Goal: Task Accomplishment & Management: Use online tool/utility

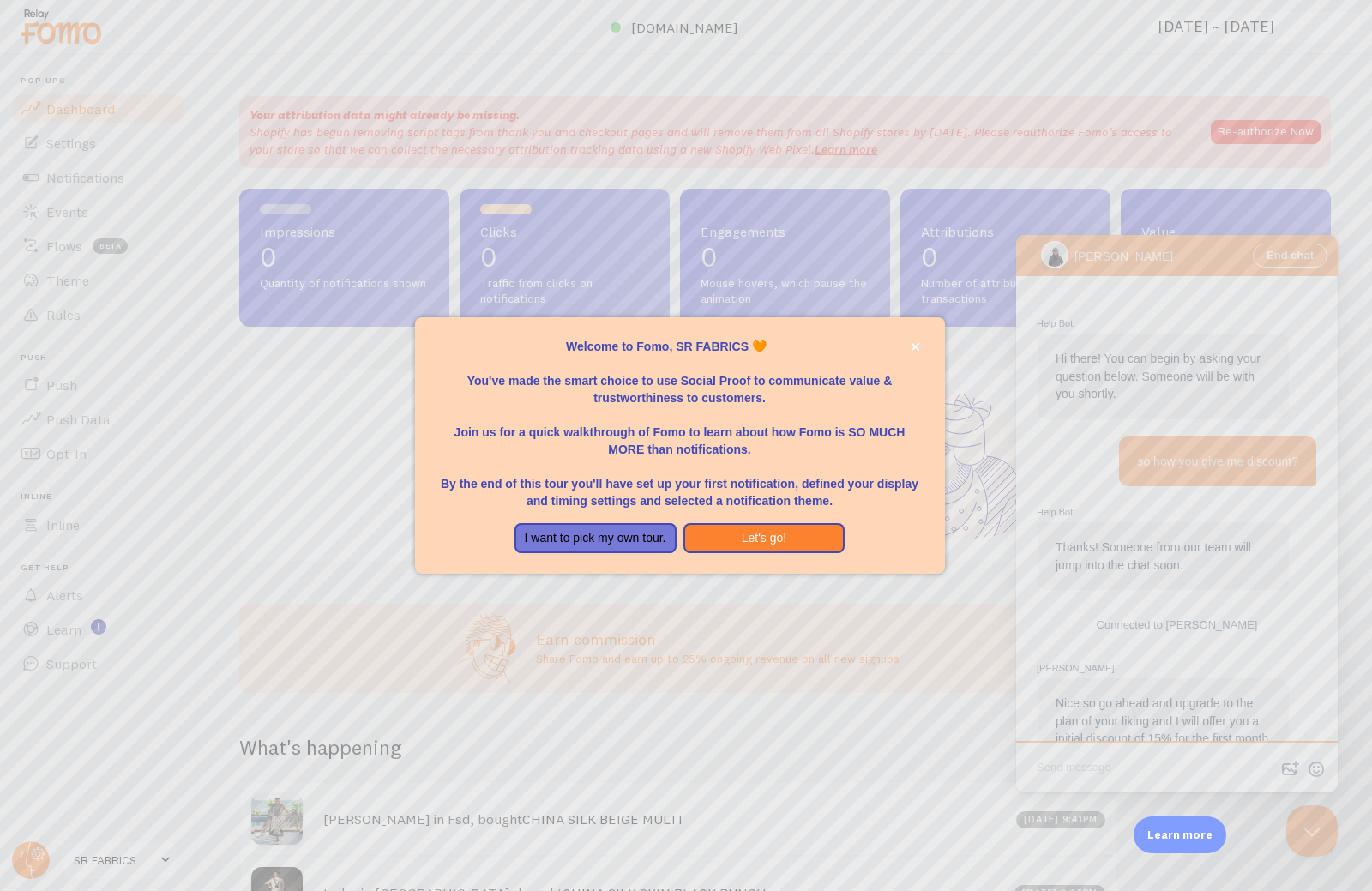
scroll to position [91, 0]
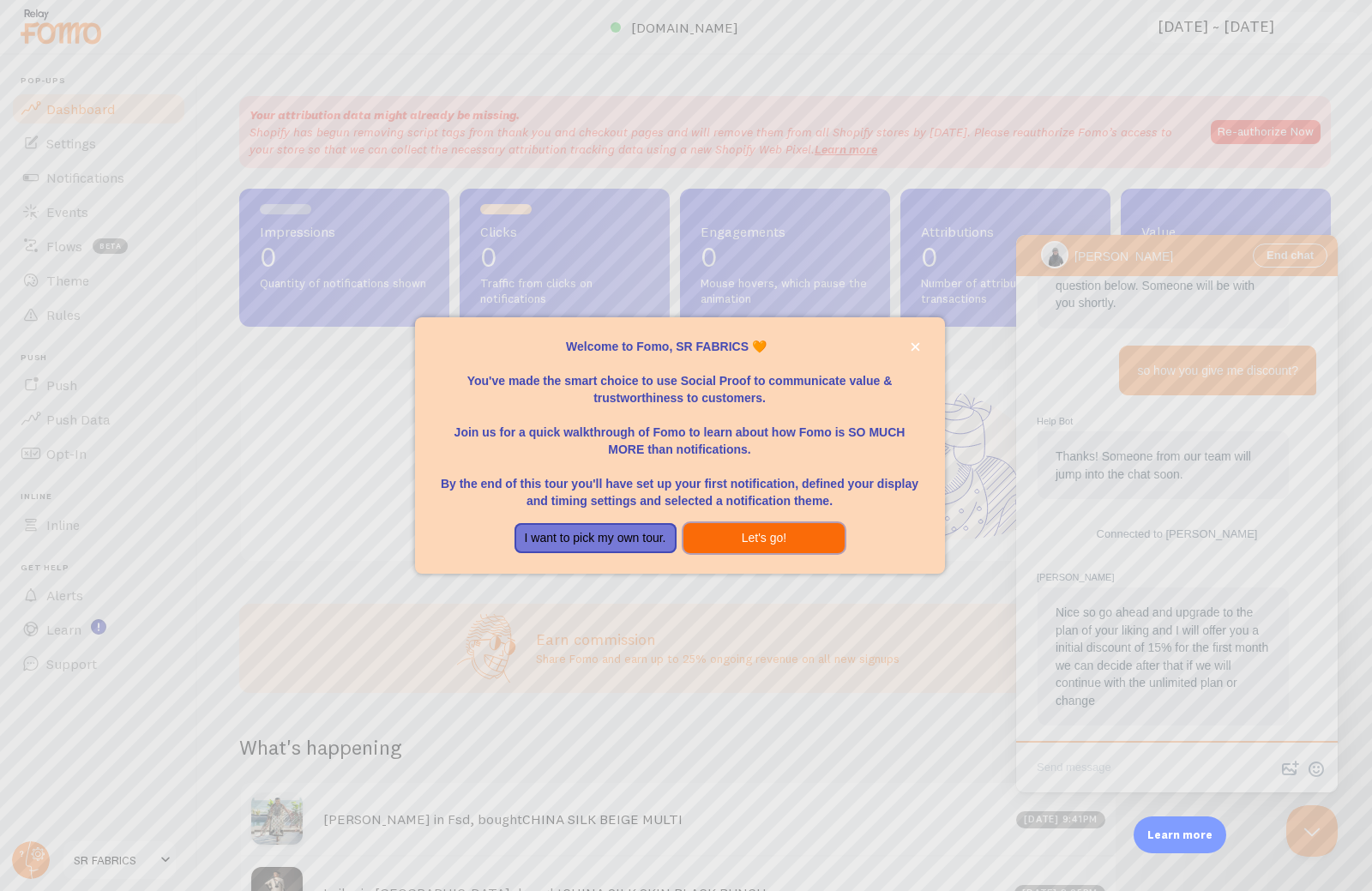
click at [782, 537] on button "Let's go!" at bounding box center [764, 538] width 162 height 31
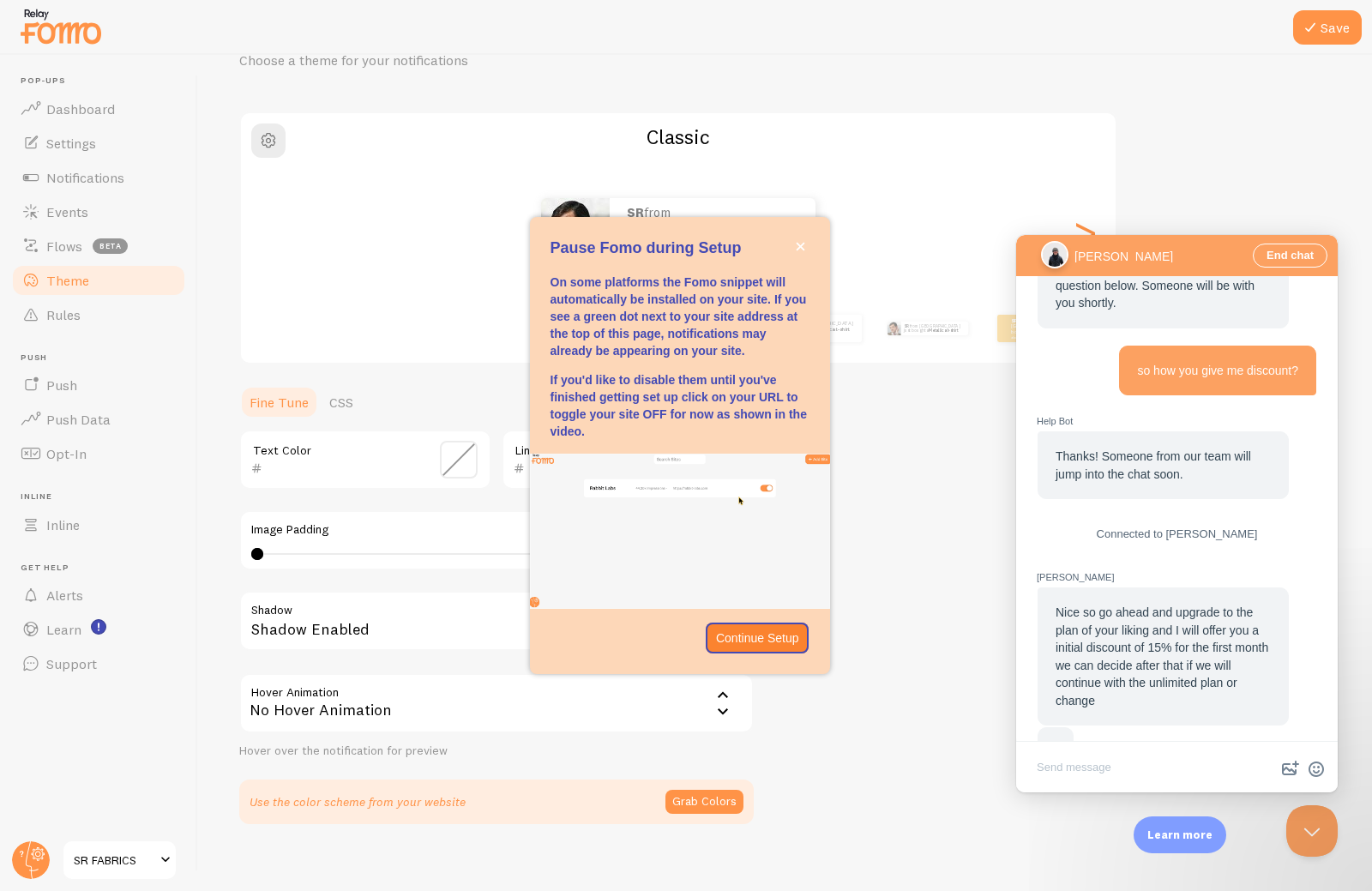
scroll to position [141, 0]
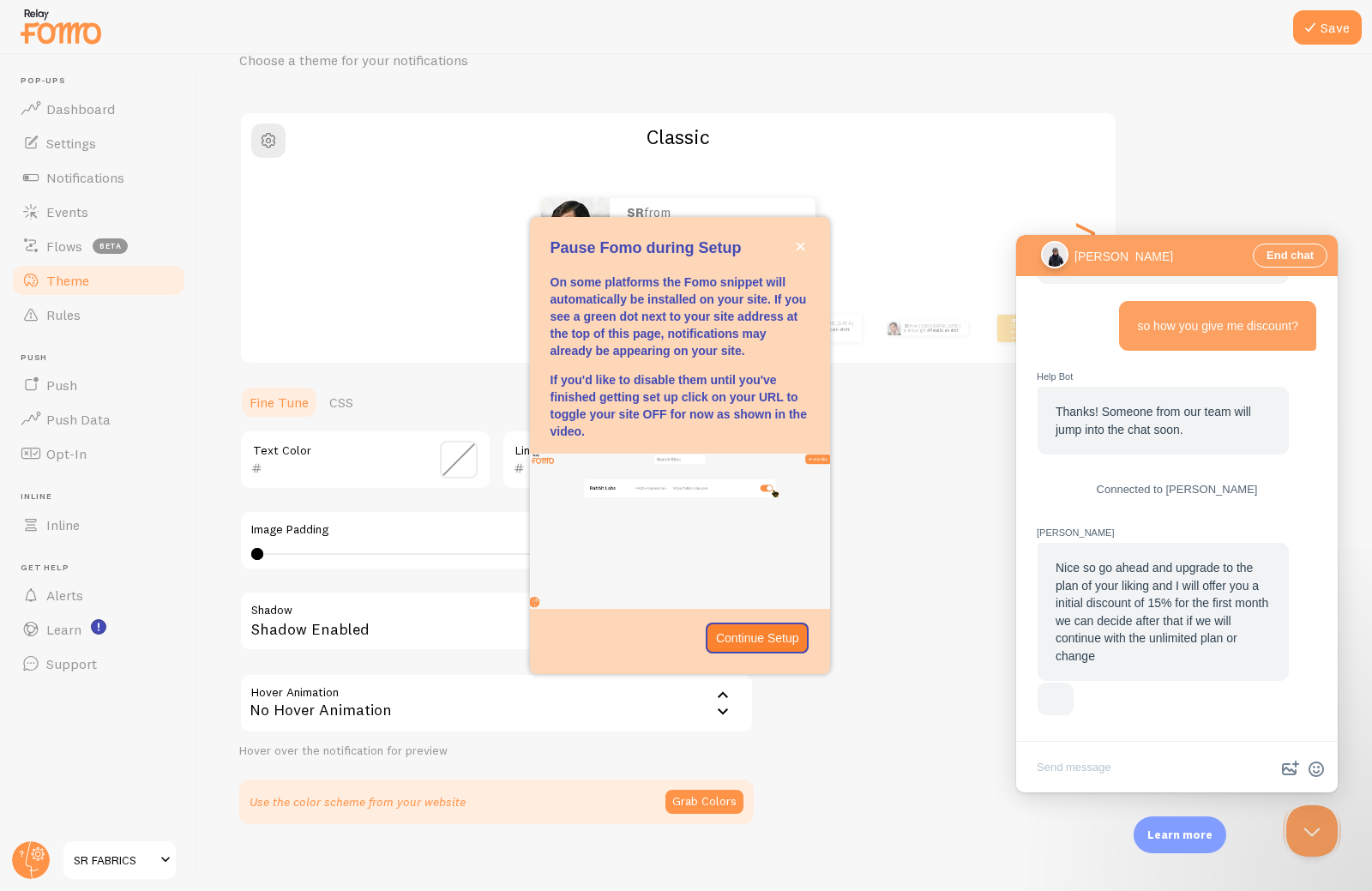
click at [813, 648] on div "Continue Setup" at bounding box center [680, 638] width 300 height 31
click at [780, 642] on p "Continue Setup" at bounding box center [758, 639] width 83 height 17
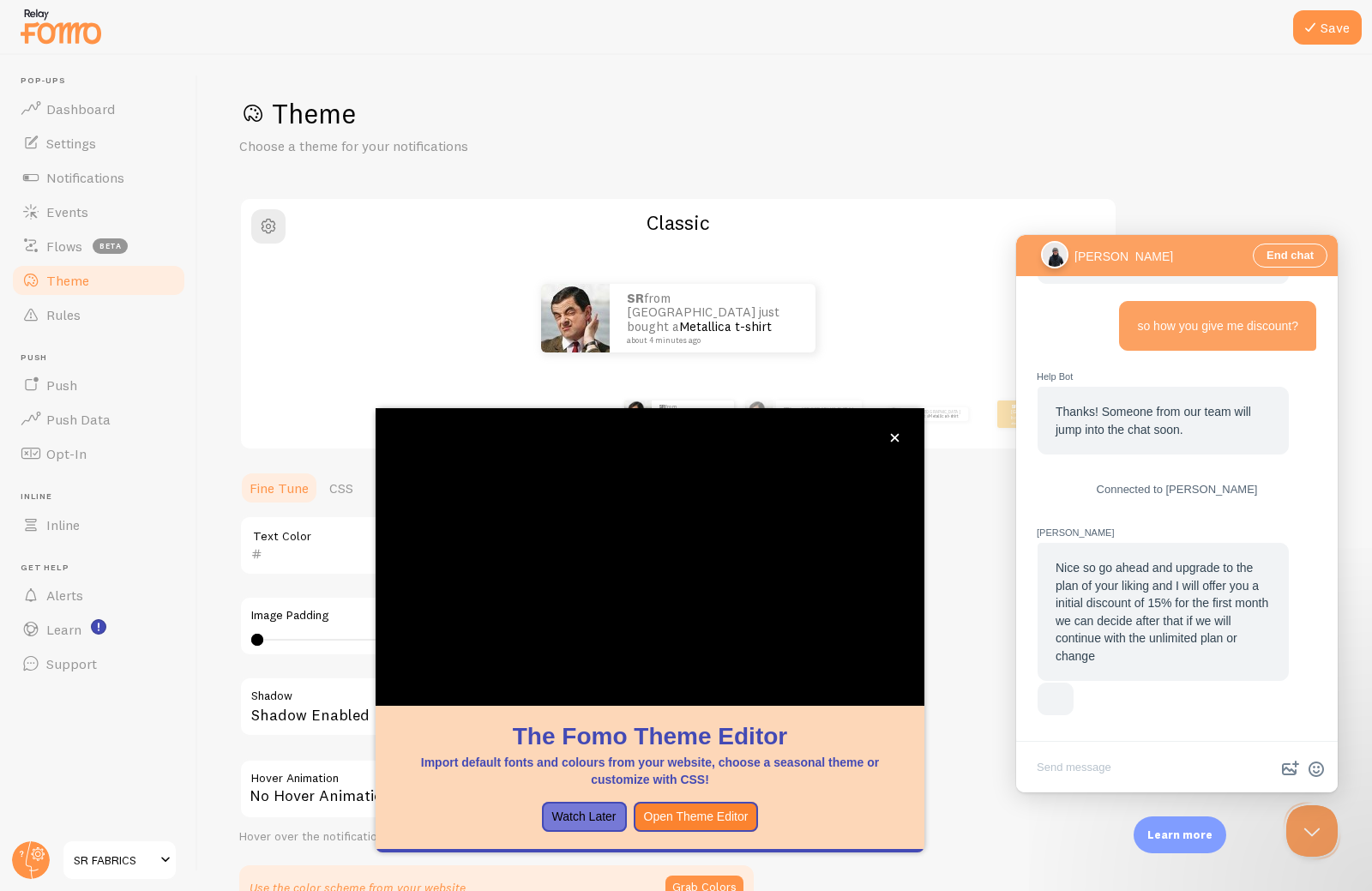
scroll to position [14, 0]
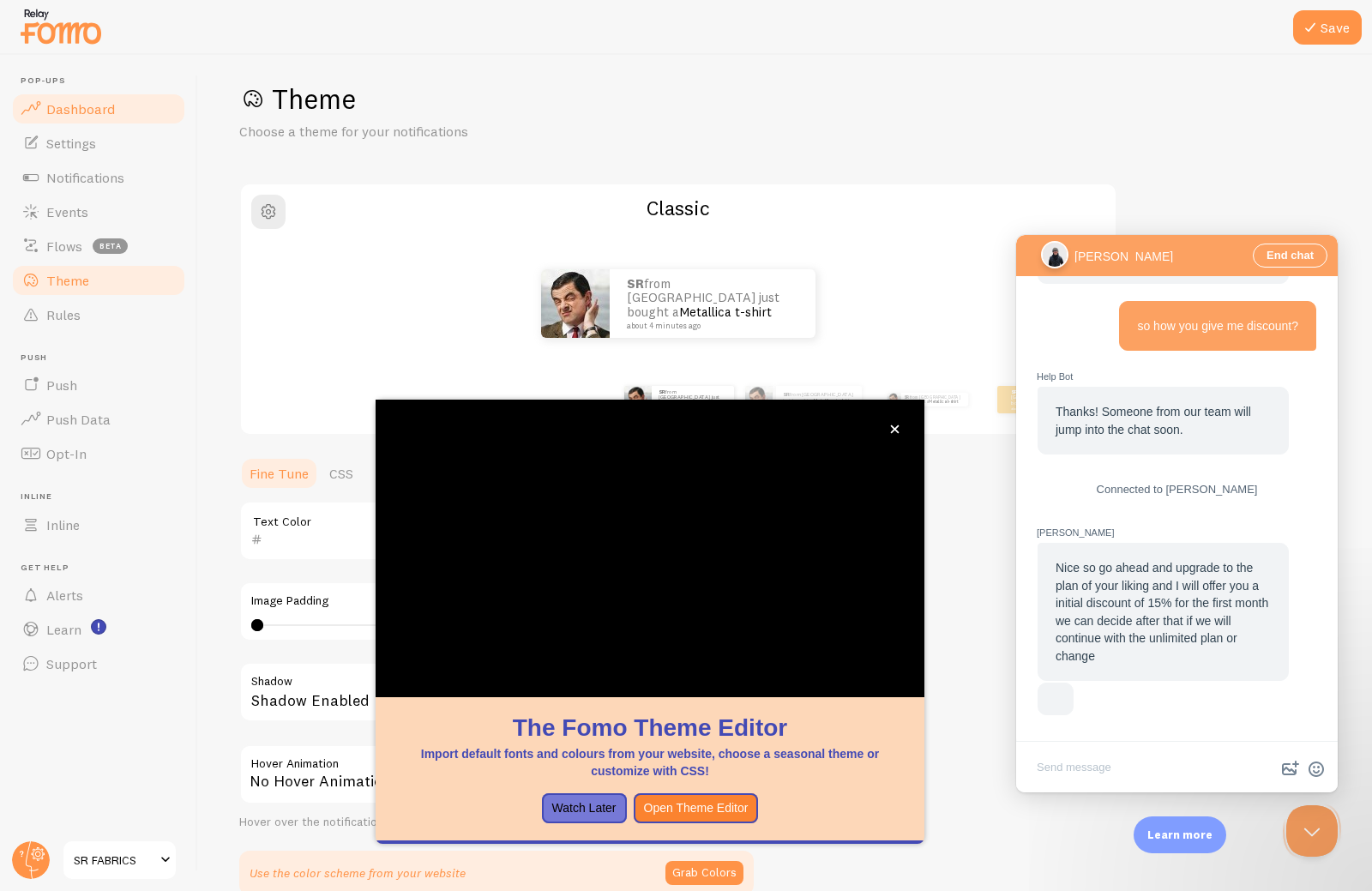
click at [82, 113] on span "Dashboard" at bounding box center [81, 109] width 68 height 17
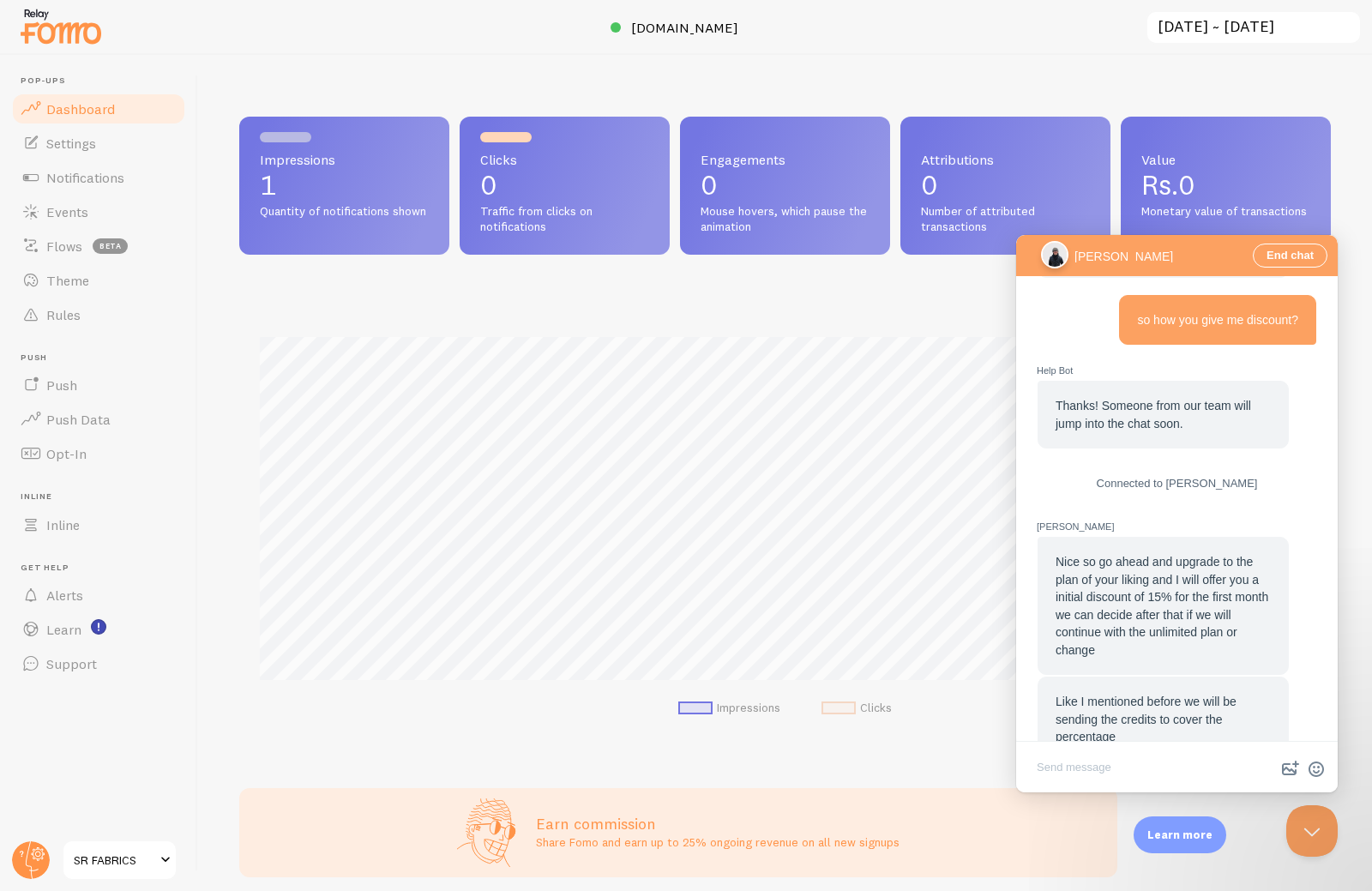
scroll to position [176, 0]
